Goal: Information Seeking & Learning: Learn about a topic

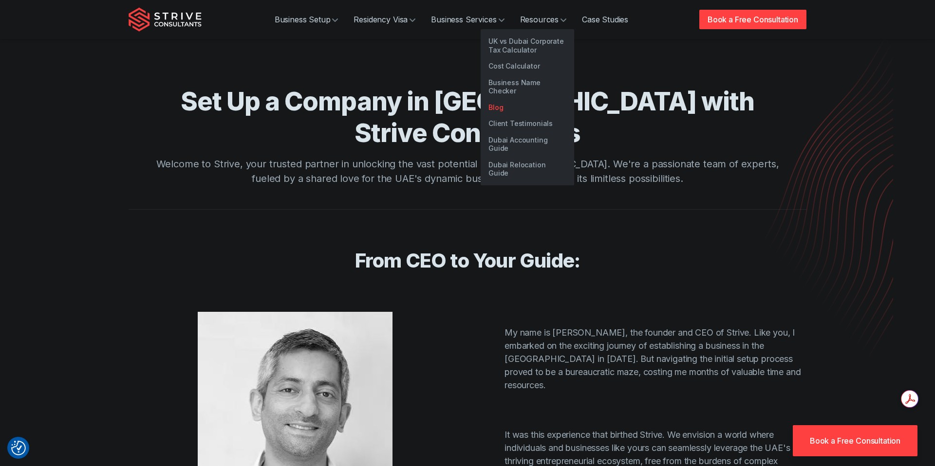
click at [515, 99] on link "Blog" at bounding box center [526, 107] width 93 height 17
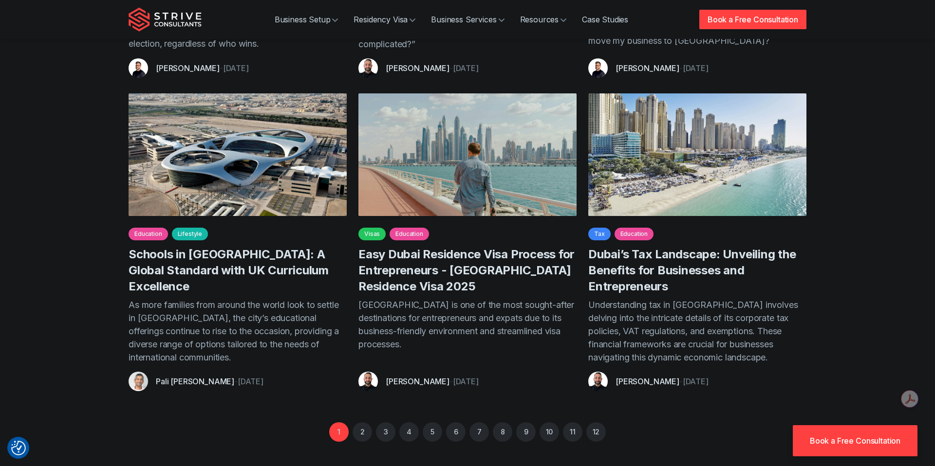
scroll to position [610, 0]
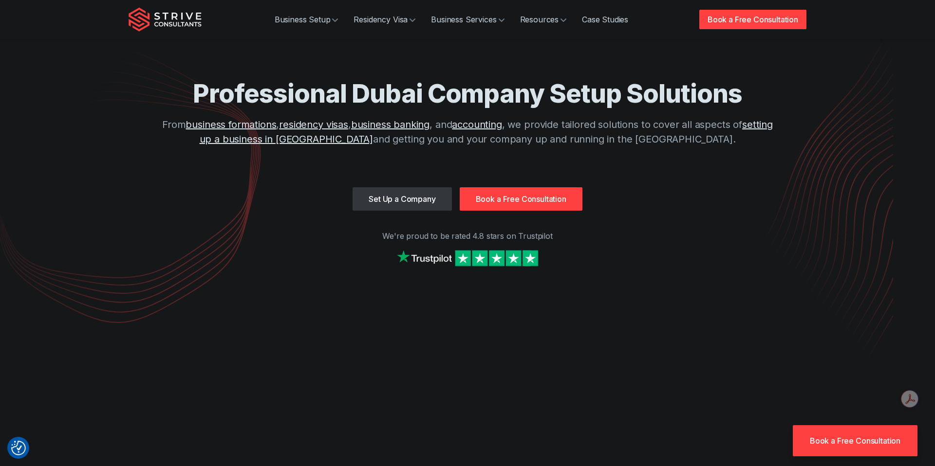
scroll to position [14, 0]
